Goal: Complete application form

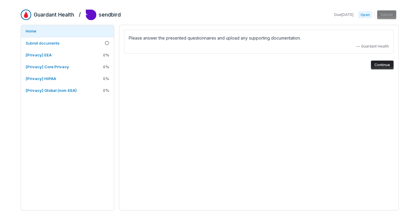
click at [229, 111] on div "Please answer the presented questionnaires and upload any supporting documentat…" at bounding box center [258, 118] width 279 height 186
click at [54, 68] on span "[Privacy] Core Privacy" at bounding box center [47, 66] width 43 height 5
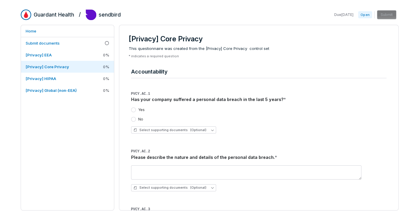
scroll to position [5, 0]
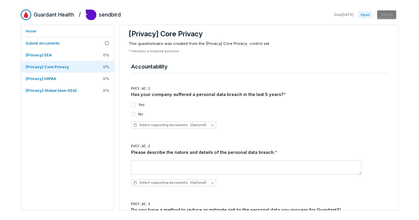
click at [134, 115] on button "No" at bounding box center [133, 114] width 5 height 5
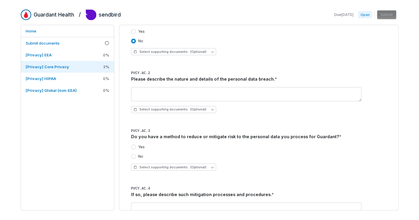
scroll to position [78, 0]
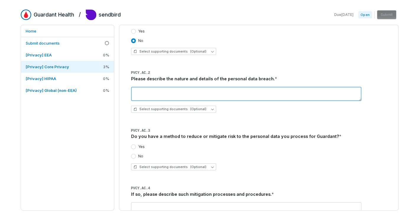
click at [148, 92] on textarea at bounding box center [246, 94] width 230 height 14
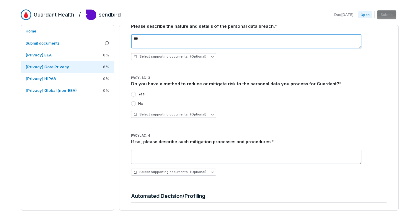
scroll to position [131, 0]
type textarea "***"
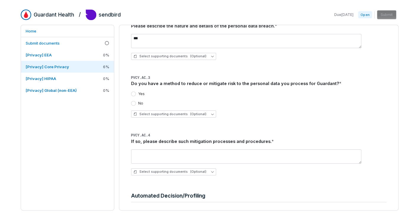
click at [252, 83] on div "Do you have a method to reduce or mitigate risk to the personal data you proces…" at bounding box center [258, 83] width 255 height 6
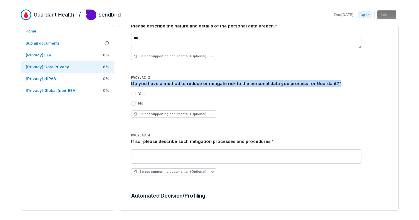
click at [252, 83] on div "Do you have a method to reduce or mitigate risk to the personal data you proces…" at bounding box center [258, 83] width 255 height 6
copy div "Do you have a method to reduce or mitigate risk to the personal data you proces…"
click at [133, 95] on button "Yes" at bounding box center [133, 93] width 5 height 5
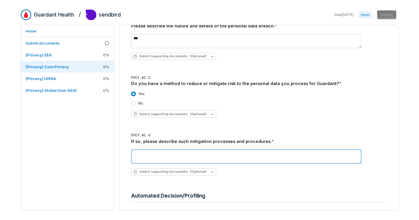
click at [154, 154] on textarea at bounding box center [246, 156] width 230 height 14
paste textarea "**********"
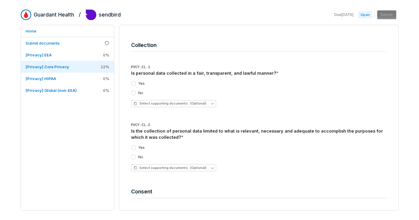
scroll to position [420, 0]
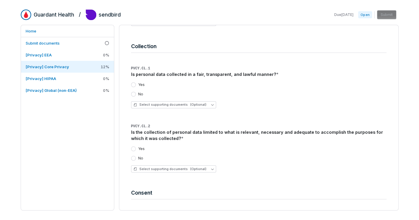
type textarea "**********"
click at [158, 135] on div "Is the collection of personal data limited to what is relevant, necessary and a…" at bounding box center [258, 135] width 255 height 13
click at [155, 135] on div "Is the collection of personal data limited to what is relevant, necessary and a…" at bounding box center [258, 135] width 255 height 13
click at [155, 131] on div "Is the collection of personal data limited to what is relevant, necessary and a…" at bounding box center [258, 135] width 255 height 13
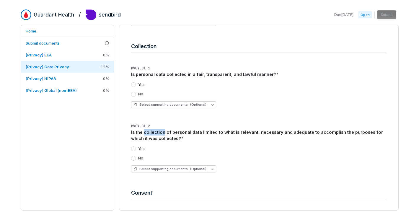
click at [155, 131] on div "Is the collection of personal data limited to what is relevant, necessary and a…" at bounding box center [258, 135] width 255 height 13
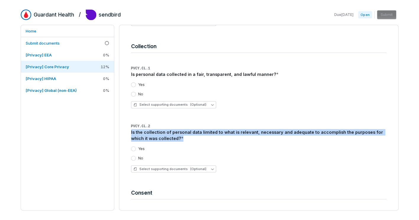
click at [155, 131] on div "Is the collection of personal data limited to what is relevant, necessary and a…" at bounding box center [258, 135] width 255 height 13
copy div "Is the collection of personal data limited to what is relevant, necessary and a…"
click at [132, 148] on button "Yes" at bounding box center [133, 148] width 5 height 5
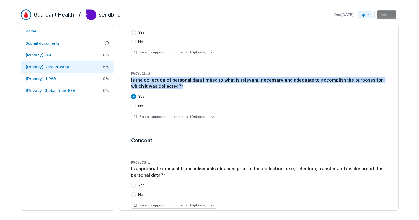
scroll to position [465, 0]
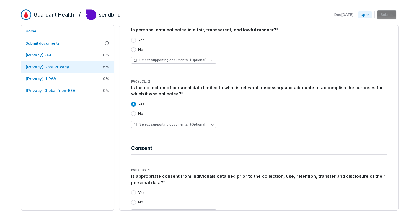
click at [221, 113] on div "No" at bounding box center [258, 113] width 255 height 5
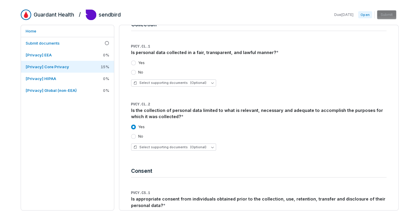
scroll to position [434, 0]
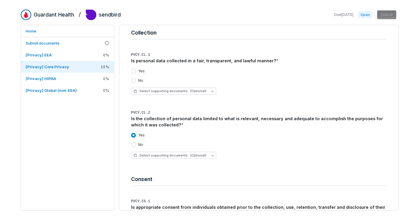
click at [138, 70] on label "Yes" at bounding box center [141, 71] width 6 height 5
click at [136, 70] on button "Yes" at bounding box center [133, 71] width 5 height 5
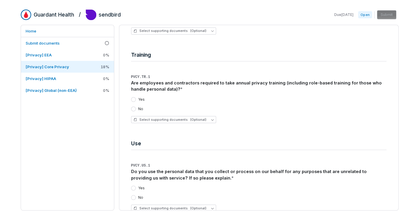
scroll to position [2110, 0]
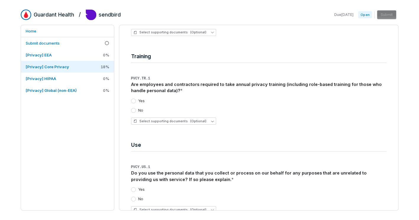
click at [134, 99] on button "Yes" at bounding box center [133, 101] width 5 height 5
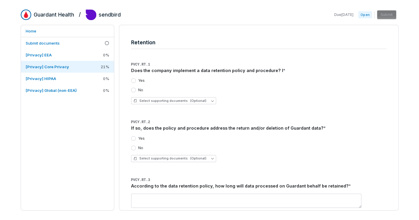
scroll to position [1772, 0]
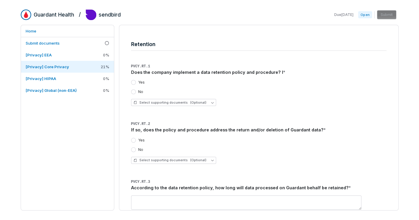
click at [133, 80] on button "Yes" at bounding box center [133, 82] width 5 height 5
click at [140, 138] on label "Yes" at bounding box center [141, 140] width 6 height 5
click at [136, 138] on button "Yes" at bounding box center [133, 140] width 5 height 5
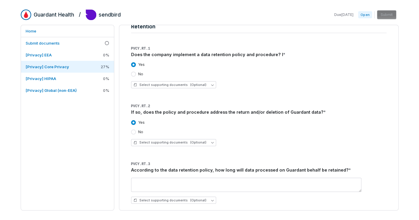
scroll to position [1803, 0]
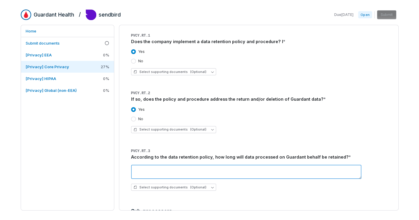
click at [167, 168] on textarea at bounding box center [246, 172] width 230 height 14
type textarea "**********"
drag, startPoint x: 165, startPoint y: 163, endPoint x: 128, endPoint y: 163, distance: 37.5
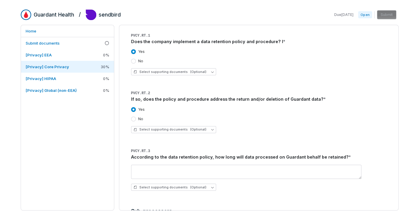
click at [160, 154] on div "According to the data retention policy, how long will data processed on Guardan…" at bounding box center [258, 157] width 255 height 6
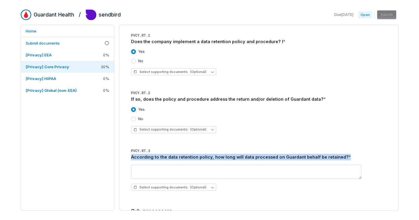
click at [160, 154] on div "According to the data retention policy, how long will data processed on Guardan…" at bounding box center [258, 157] width 255 height 6
copy div "According to the data retention policy, how long will data processed on Guardan…"
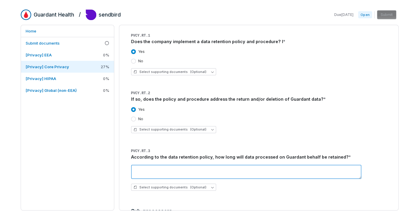
click at [158, 165] on textarea at bounding box center [246, 172] width 230 height 14
paste textarea "**********"
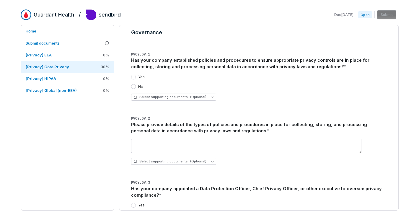
scroll to position [899, 0]
type textarea "**********"
click at [133, 77] on button "Yes" at bounding box center [133, 76] width 5 height 5
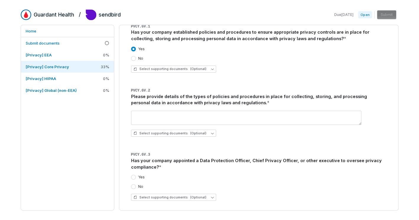
scroll to position [925, 0]
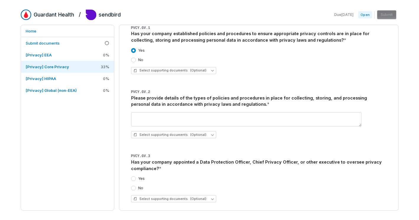
click at [178, 98] on div "Please provide details of the types of policies and procedures in place for col…" at bounding box center [258, 101] width 255 height 13
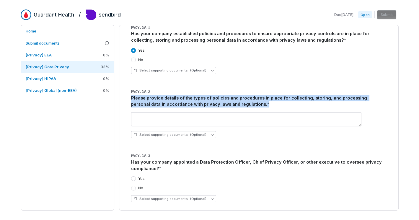
click at [178, 98] on div "Please provide details of the types of policies and procedures in place for col…" at bounding box center [258, 101] width 255 height 13
copy div "Please provide details of the types of policies and procedures in place for col…"
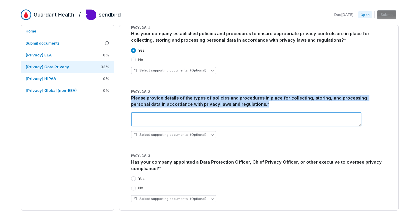
click at [143, 117] on textarea at bounding box center [246, 119] width 230 height 14
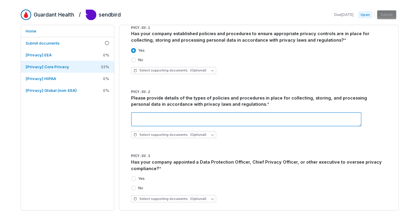
paste textarea "**********"
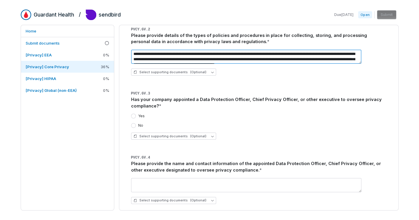
scroll to position [988, 0]
type textarea "**********"
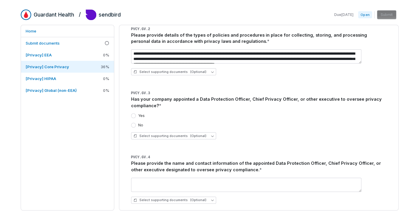
click at [137, 115] on div "Yes" at bounding box center [138, 115] width 14 height 5
click at [133, 115] on button "Yes" at bounding box center [133, 115] width 5 height 5
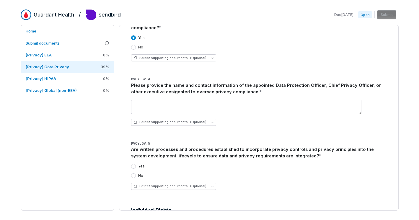
scroll to position [1067, 0]
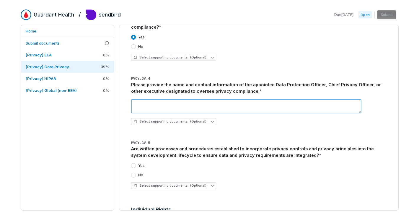
click at [148, 105] on textarea at bounding box center [246, 106] width 230 height 14
drag, startPoint x: 145, startPoint y: 101, endPoint x: 130, endPoint y: 101, distance: 14.2
click at [131, 101] on textarea "****" at bounding box center [246, 106] width 230 height 14
paste textarea "*********"
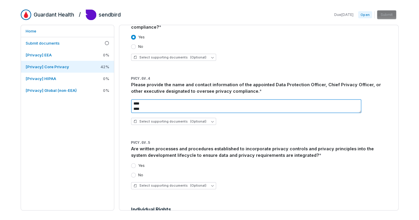
drag, startPoint x: 147, startPoint y: 110, endPoint x: 131, endPoint y: 110, distance: 15.4
click at [131, 110] on textarea "**********" at bounding box center [246, 106] width 230 height 14
paste textarea "*********"
click at [143, 109] on textarea "**********" at bounding box center [246, 106] width 230 height 14
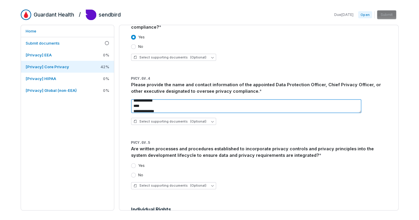
click at [170, 111] on textarea "**********" at bounding box center [246, 106] width 230 height 14
type textarea "**********"
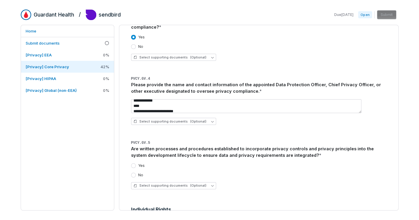
click at [190, 152] on div "Are written processes and procedures established to incorporate privacy control…" at bounding box center [258, 151] width 255 height 13
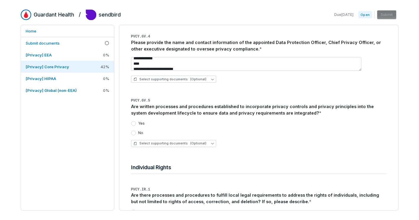
scroll to position [1110, 0]
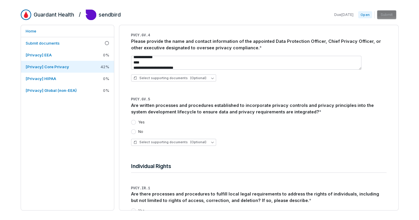
click at [134, 122] on button "Yes" at bounding box center [133, 122] width 5 height 5
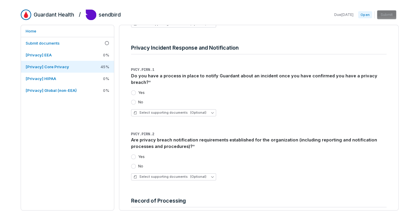
scroll to position [1471, 0]
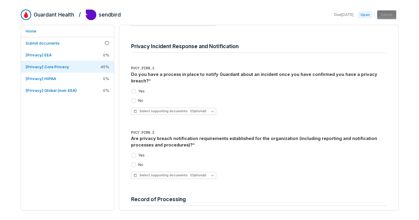
click at [132, 89] on button "Yes" at bounding box center [133, 91] width 5 height 5
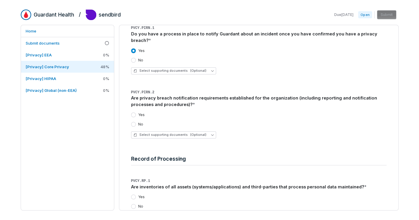
scroll to position [1510, 0]
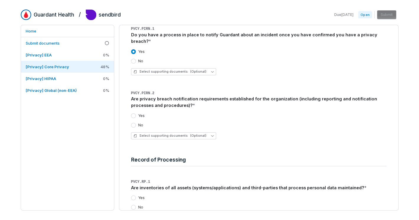
click at [134, 113] on button "Yes" at bounding box center [133, 115] width 5 height 5
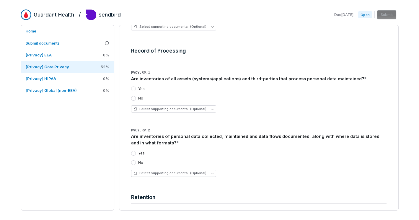
scroll to position [1621, 0]
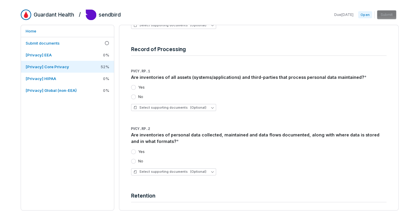
click at [135, 85] on button "Yes" at bounding box center [133, 87] width 5 height 5
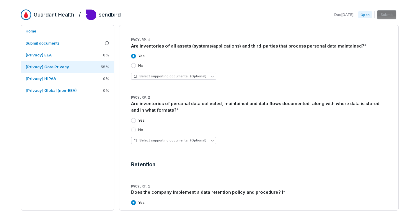
scroll to position [1656, 0]
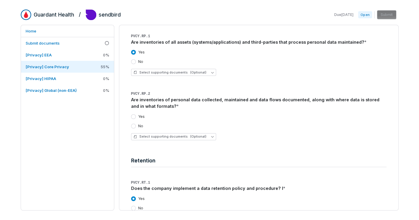
click at [134, 114] on button "Yes" at bounding box center [133, 116] width 5 height 5
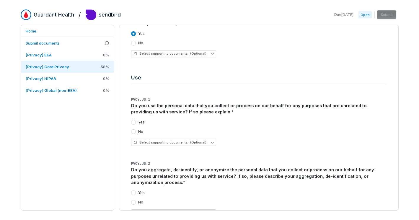
scroll to position [2179, 0]
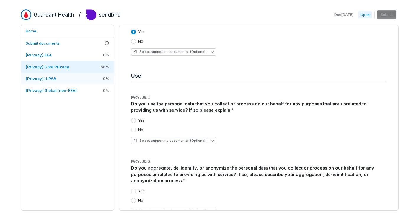
click at [61, 78] on link "[Privacy] HIPAA 0 %" at bounding box center [67, 79] width 93 height 12
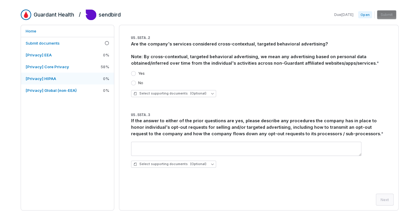
scroll to position [563, 0]
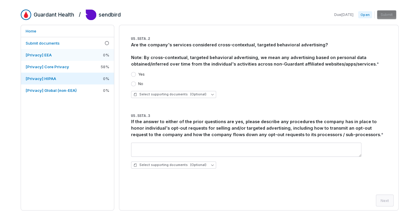
click at [62, 55] on link "[Privacy] EEA 0 %" at bounding box center [67, 55] width 93 height 12
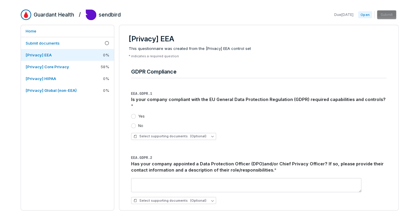
click at [346, 15] on span "Due [DATE]" at bounding box center [343, 14] width 19 height 5
